Goal: Register for event/course

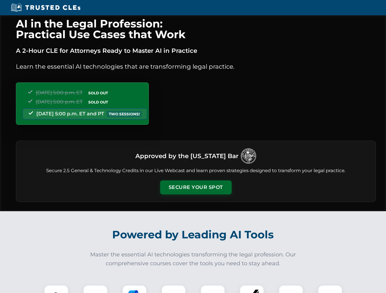
click at [196, 188] on button "Secure Your Spot" at bounding box center [196, 188] width 72 height 14
click at [56, 290] on img at bounding box center [56, 298] width 18 height 18
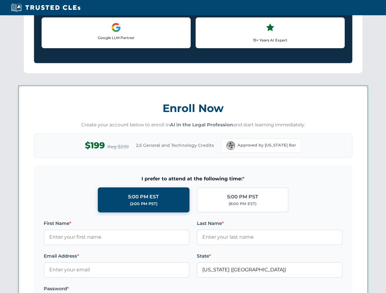
click at [135, 290] on label "Password *" at bounding box center [117, 289] width 146 height 7
